Goal: Check status

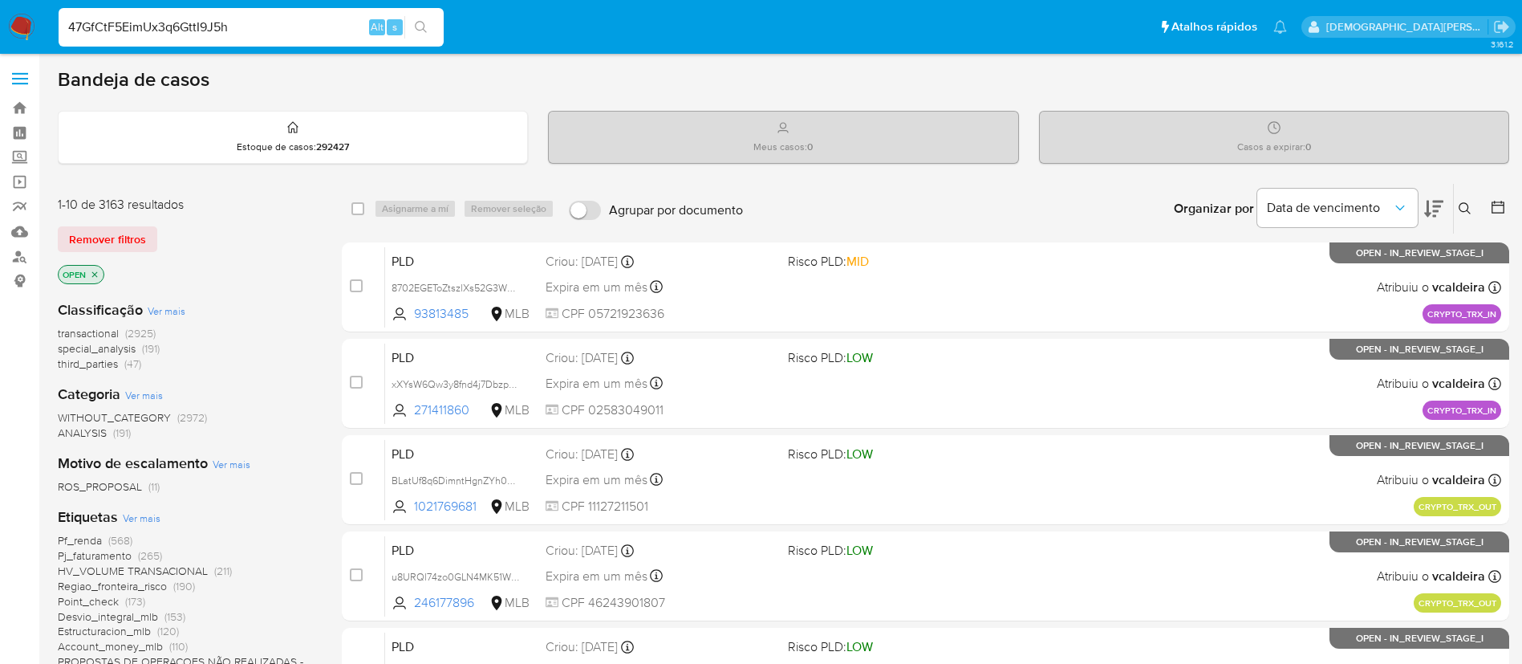
type input "47GfCtF5EimUx3q6GttI9J5h"
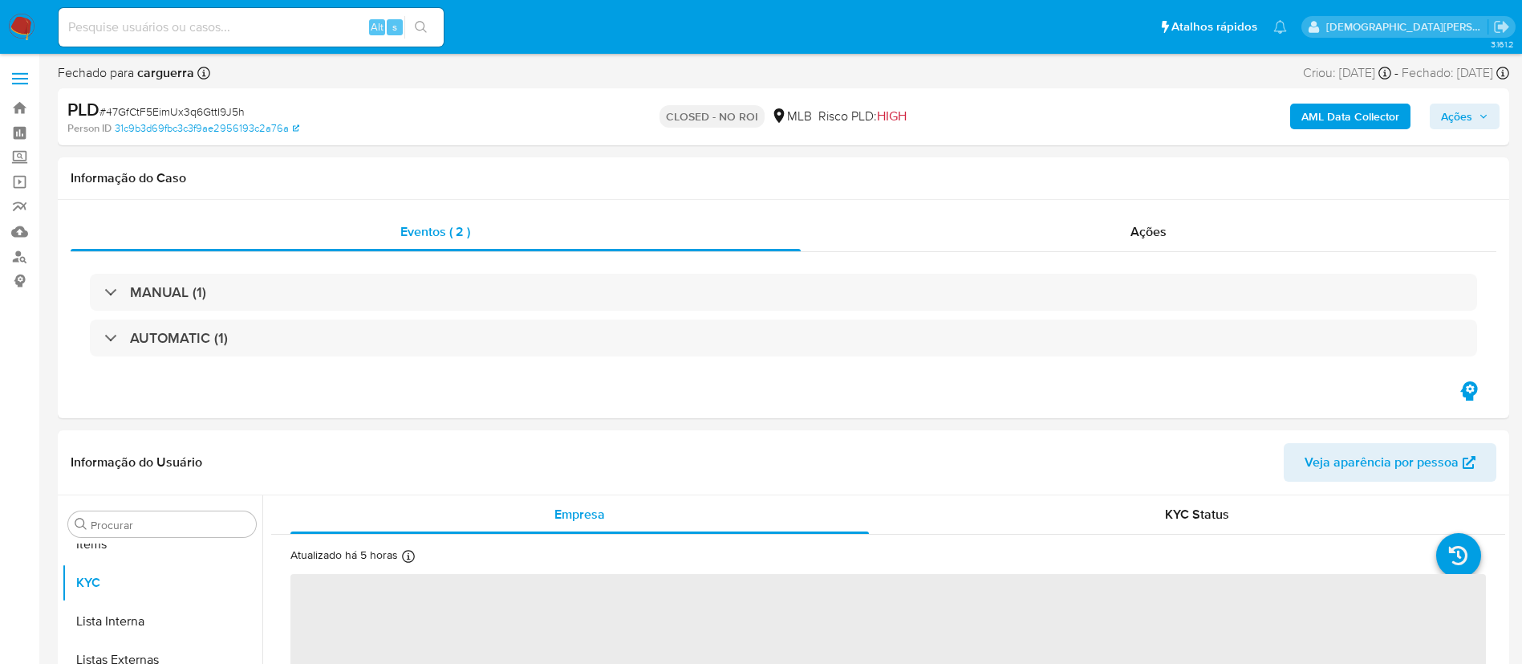
scroll to position [832, 0]
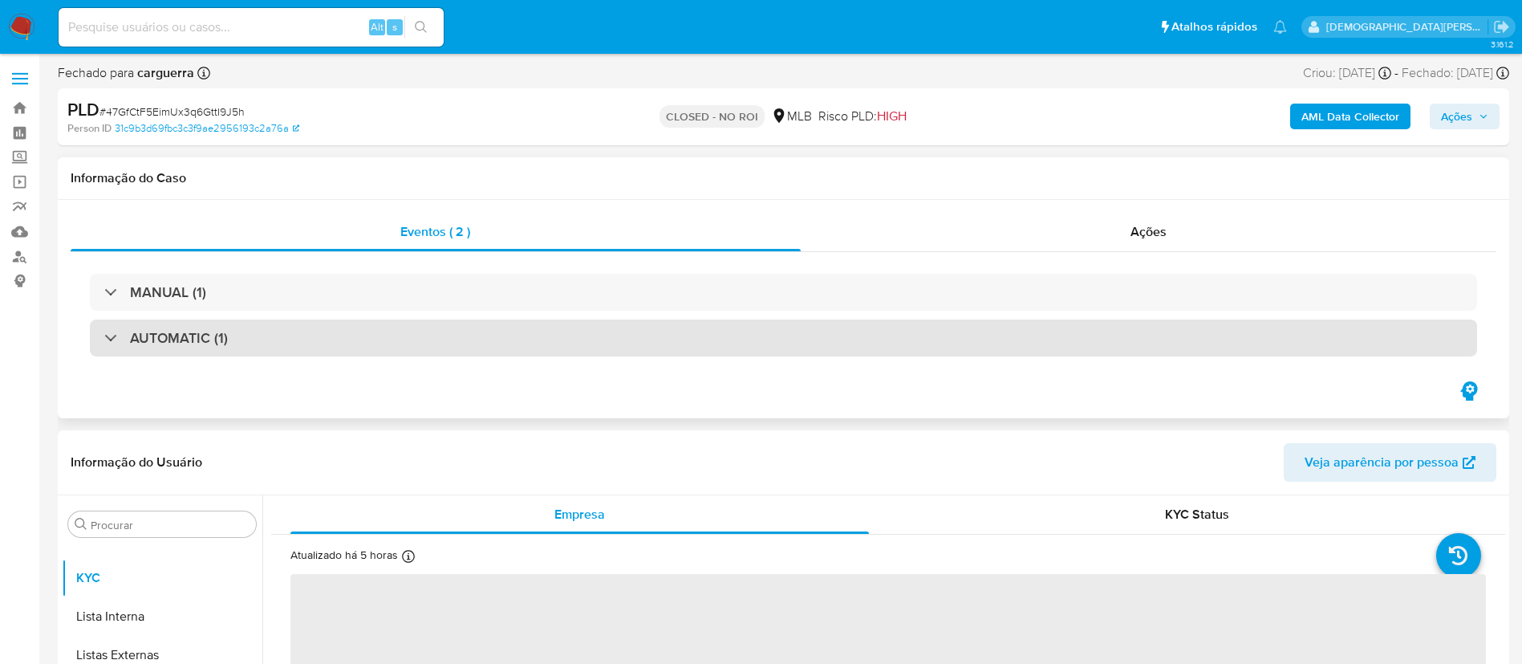
click at [393, 339] on div "AUTOMATIC (1)" at bounding box center [783, 337] width 1387 height 37
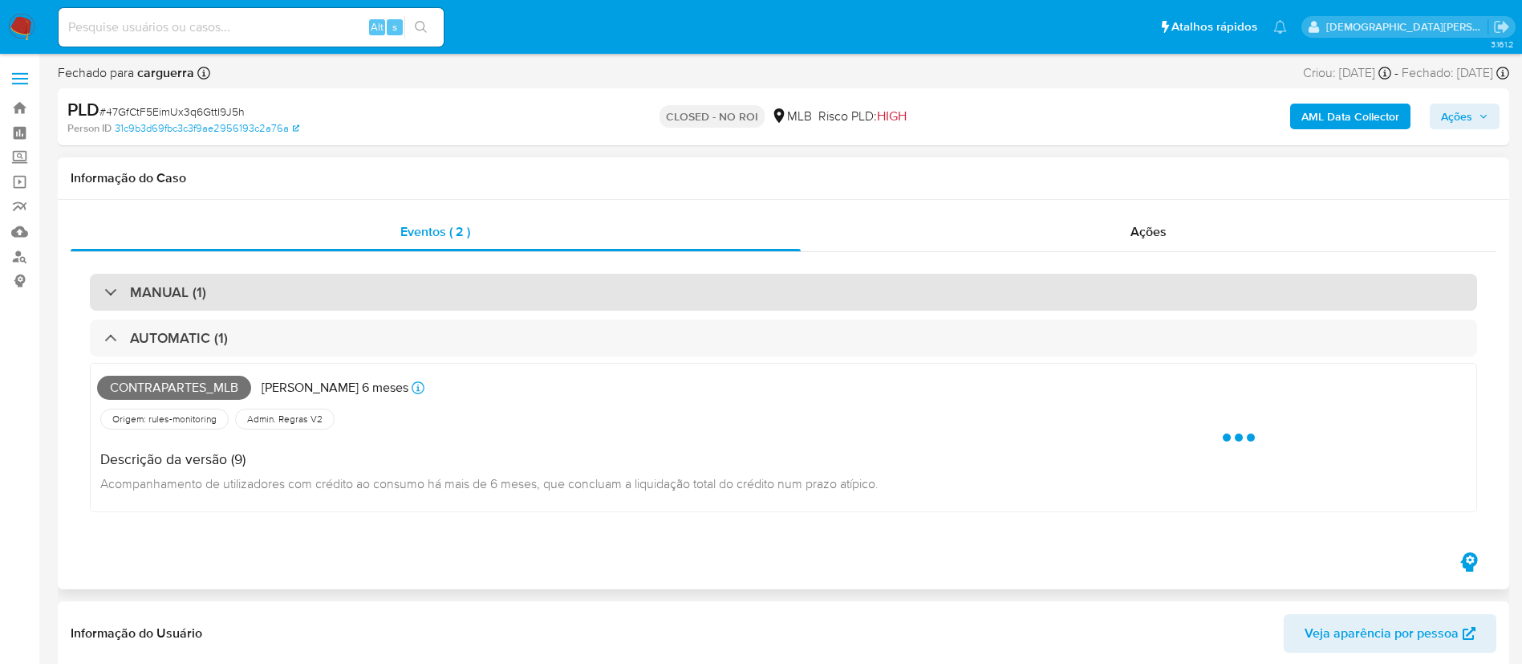
select select "10"
click at [423, 279] on div "MANUAL (1)" at bounding box center [783, 292] width 1387 height 37
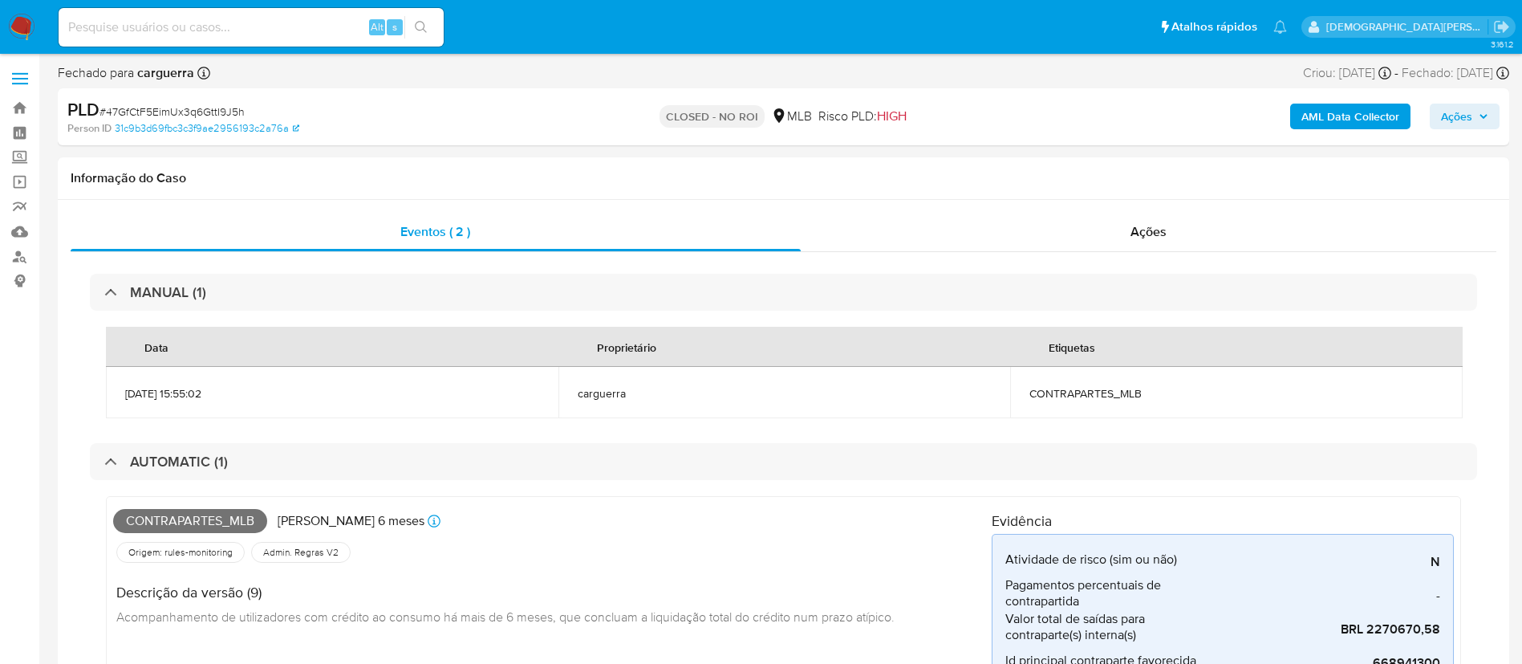
click at [202, 26] on input at bounding box center [251, 27] width 385 height 21
paste input "N2NwyvDM1HnNl7IqO146wWfz"
type input "N2NwyvDM1HnNl7IqO146wWfz"
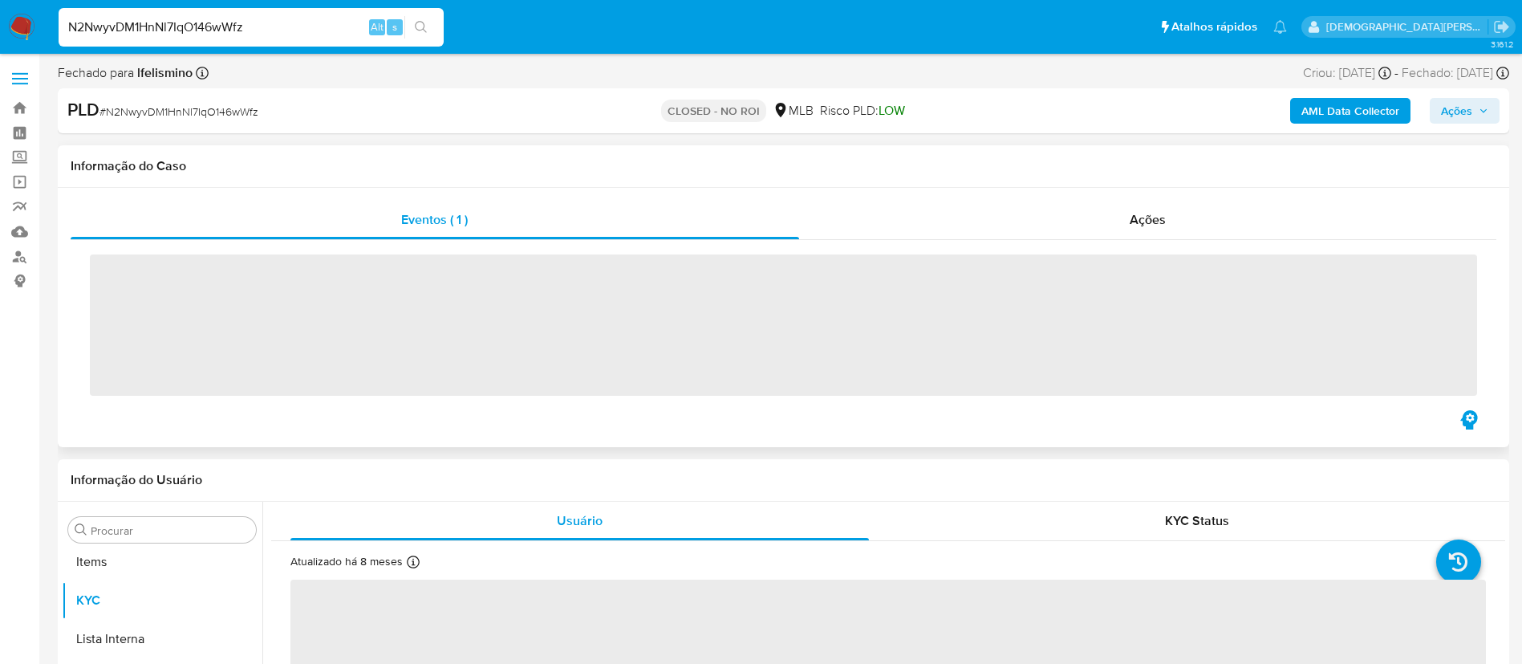
scroll to position [832, 0]
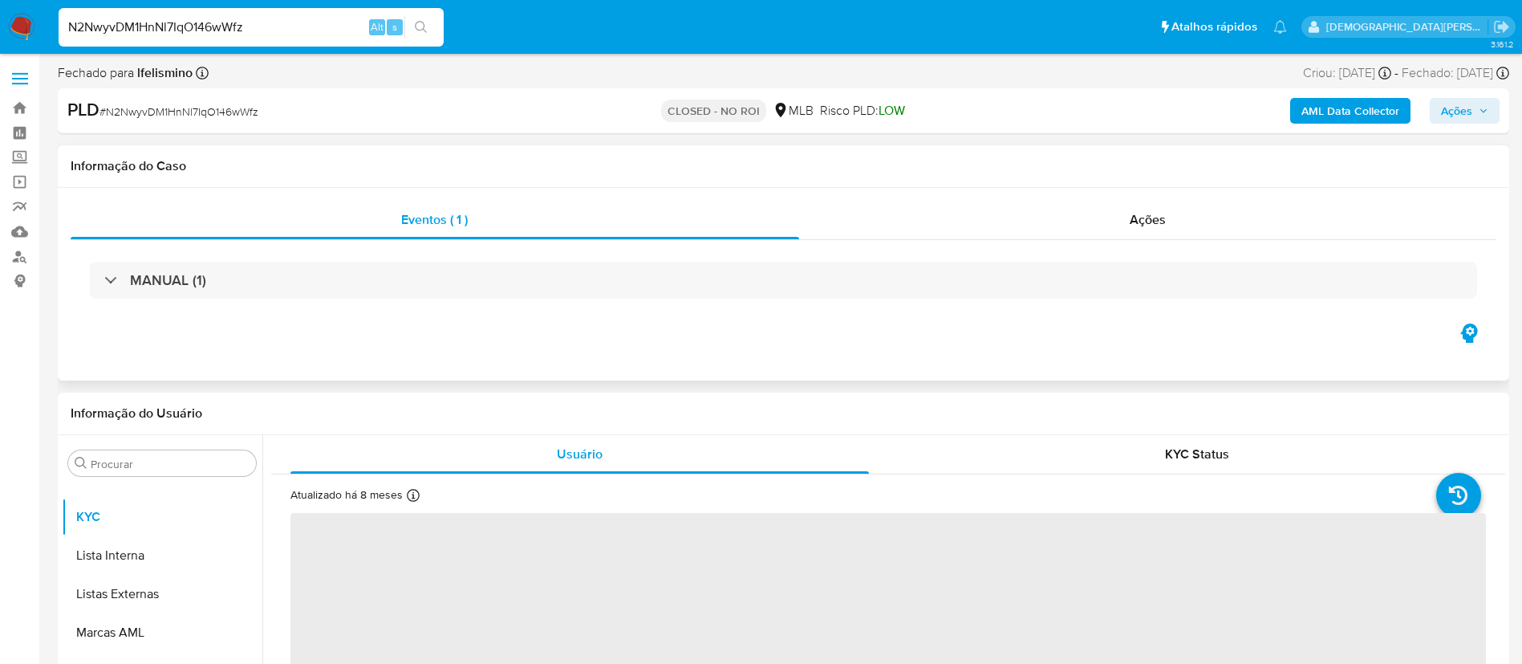
select select "10"
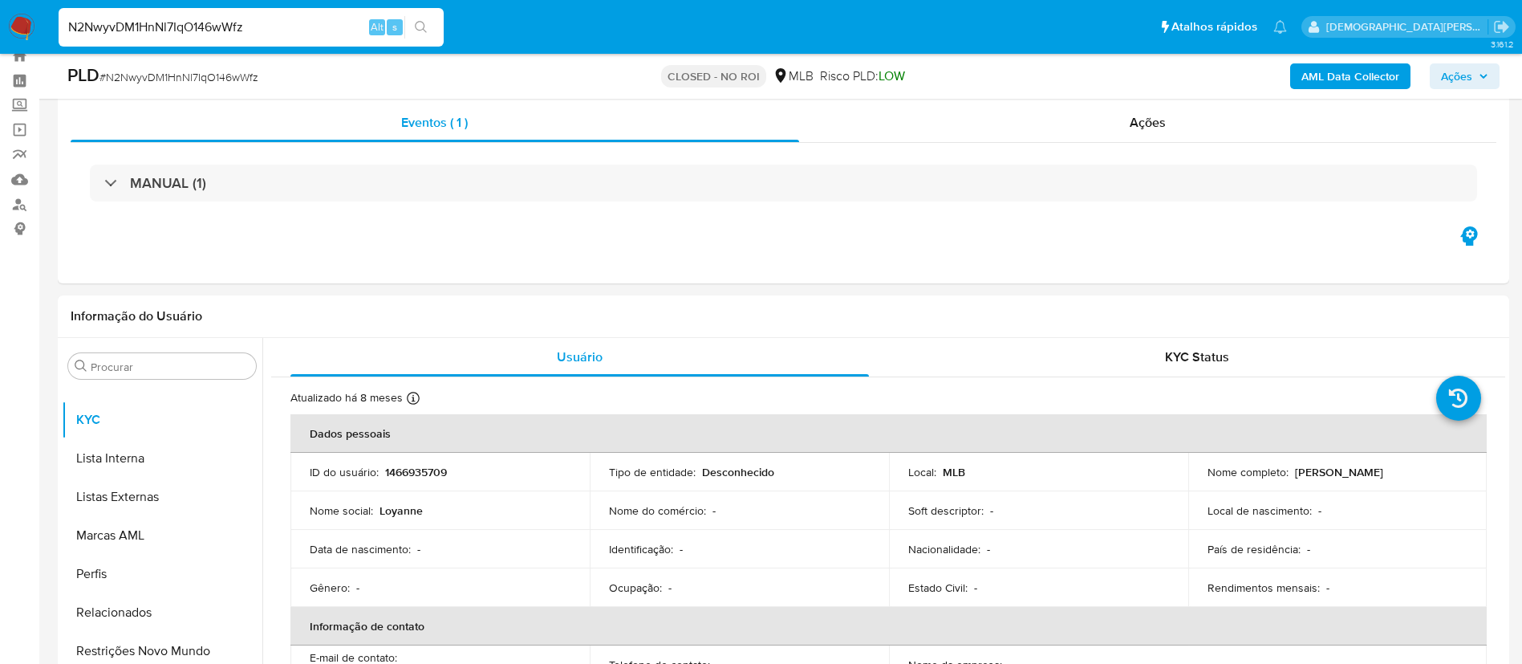
scroll to position [0, 0]
